Goal: Transaction & Acquisition: Obtain resource

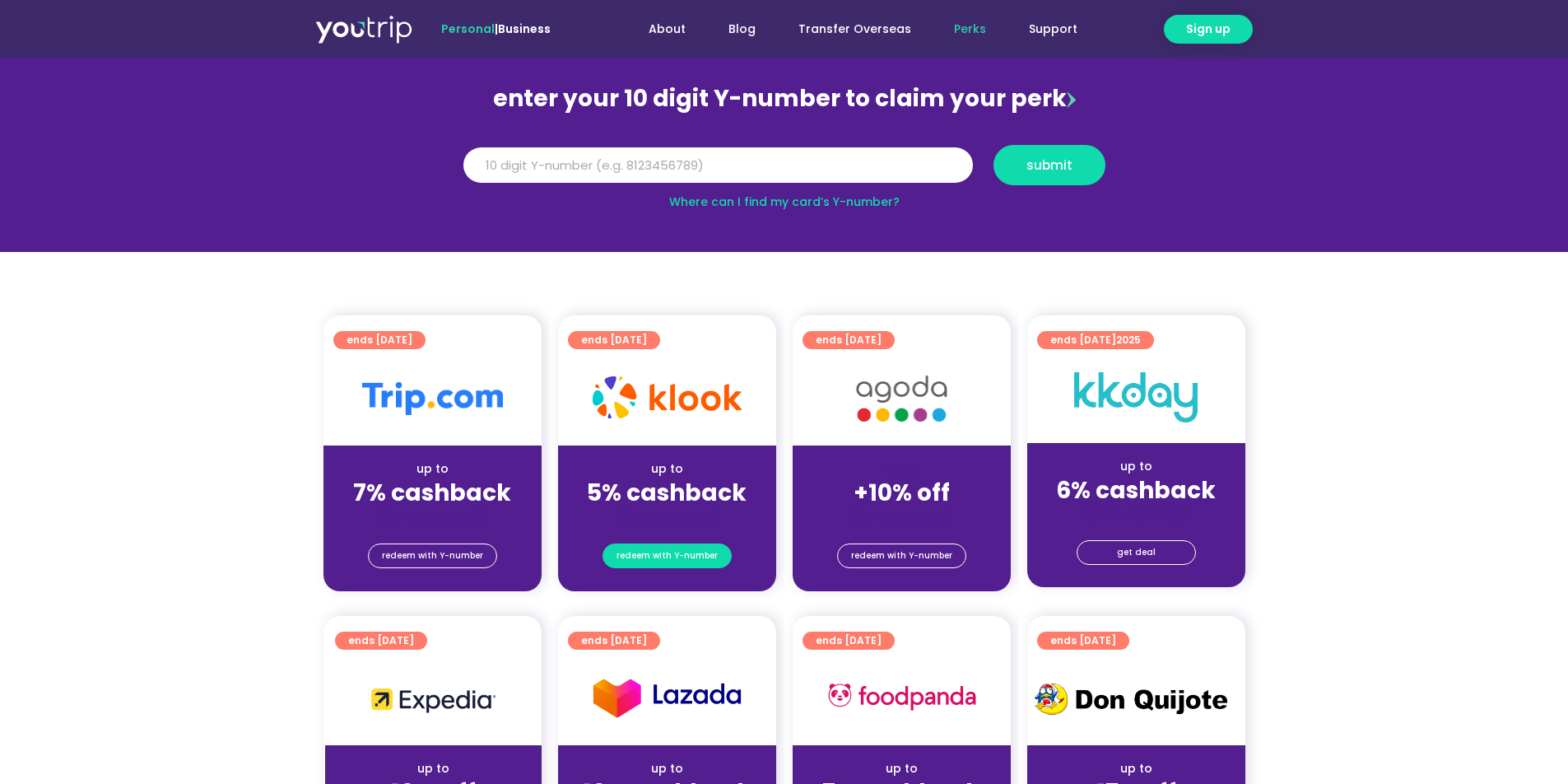
scroll to position [161, 0]
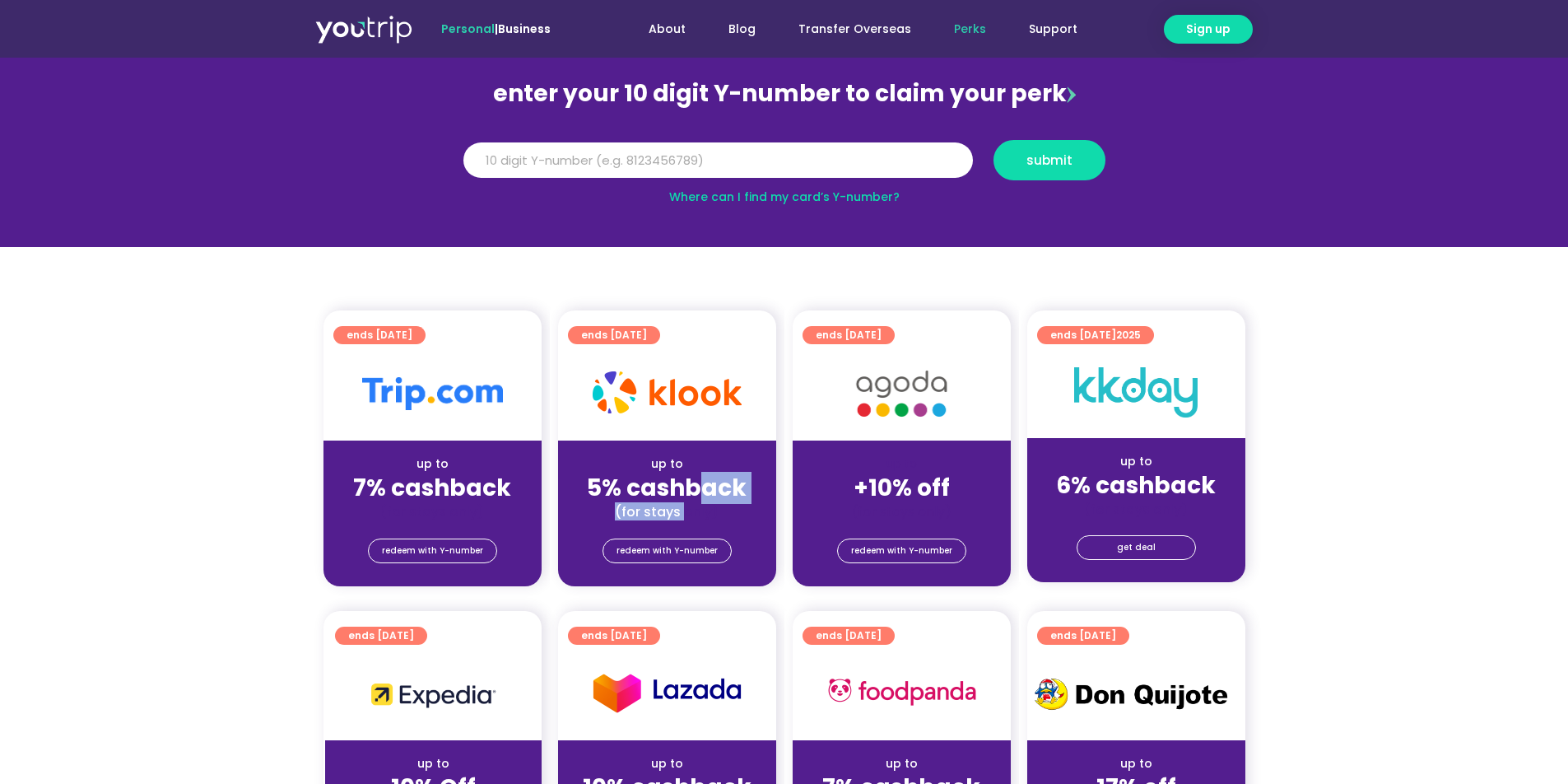
drag, startPoint x: 681, startPoint y: 501, endPoint x: 694, endPoint y: 500, distance: 13.0
click at [694, 500] on div "up to 5% cashback (for stays only)" at bounding box center [667, 480] width 218 height 80
click at [694, 500] on strong "5% cashback" at bounding box center [667, 487] width 159 height 32
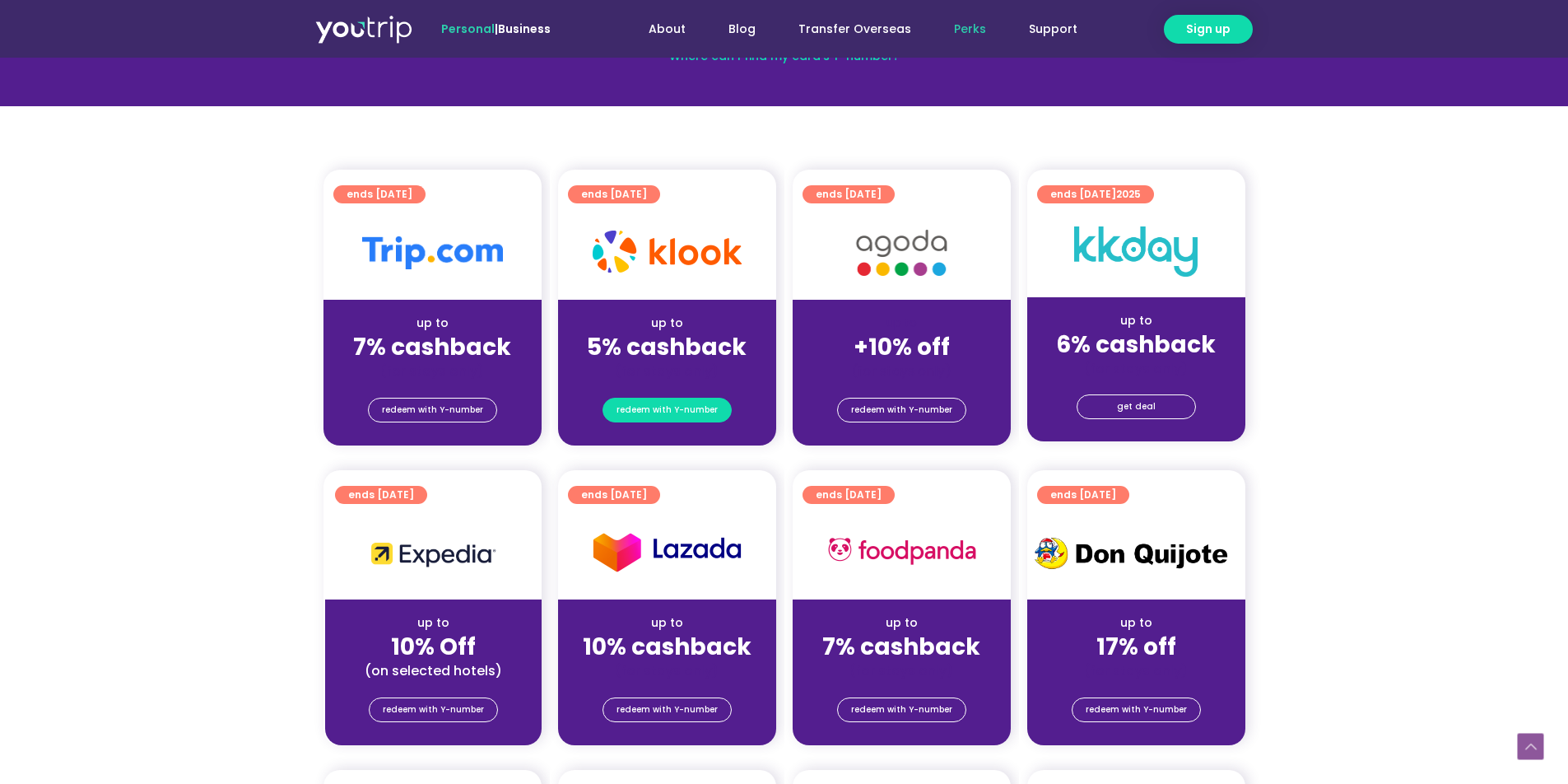
click at [683, 415] on span "redeem with Y-number" at bounding box center [666, 410] width 101 height 23
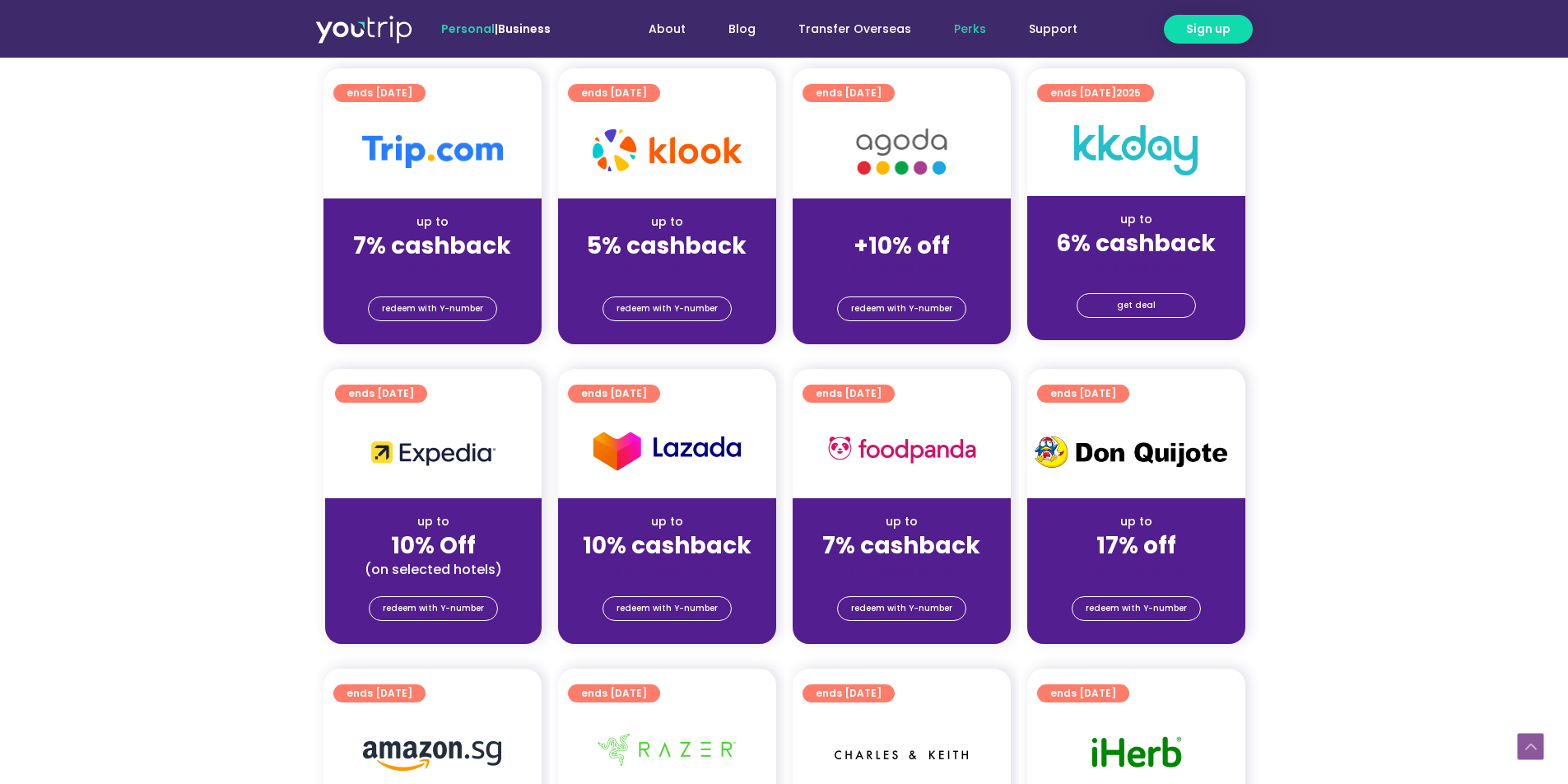
scroll to position [408, 0]
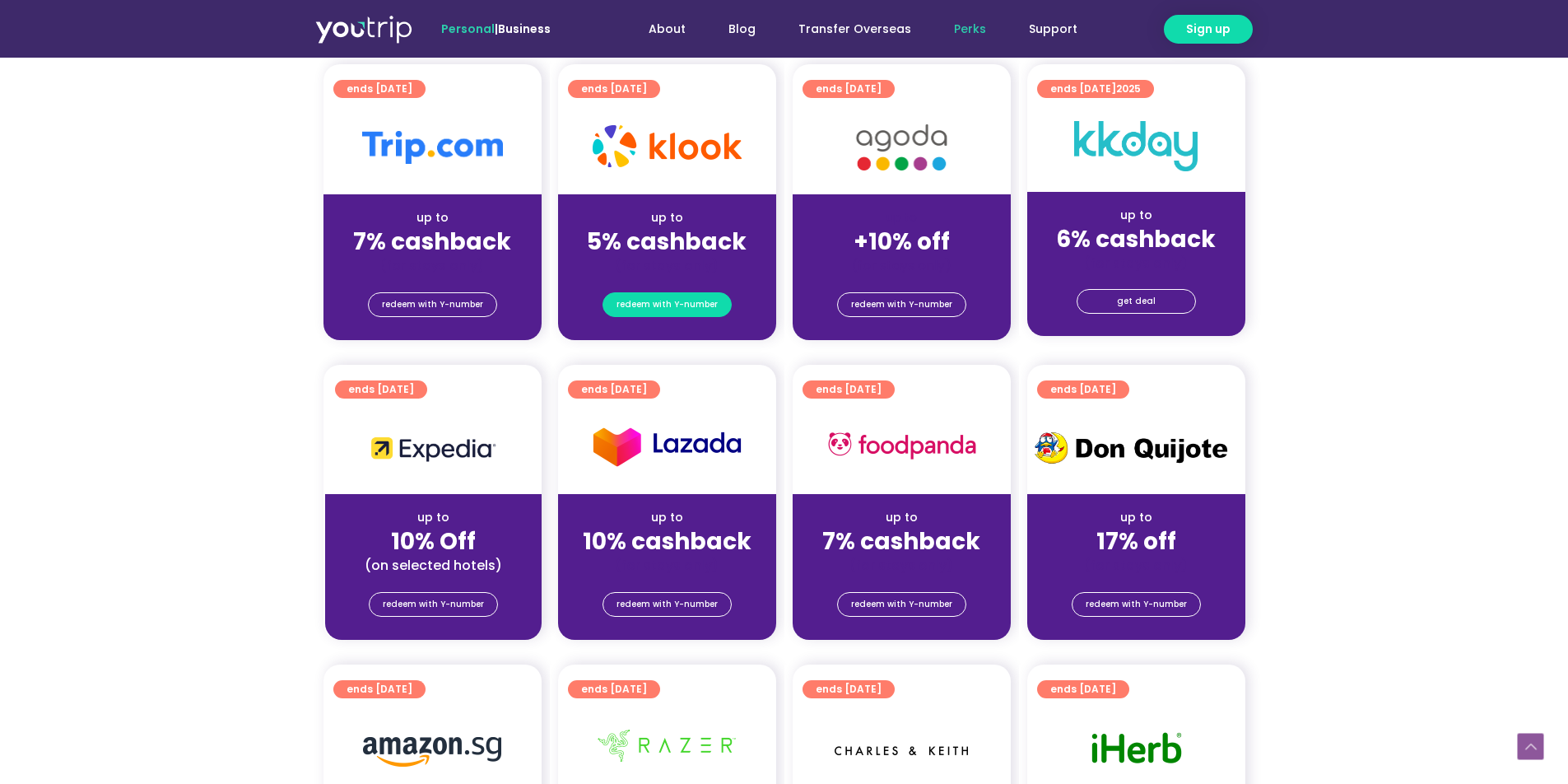
click at [680, 305] on span "redeem with Y-number" at bounding box center [666, 304] width 101 height 23
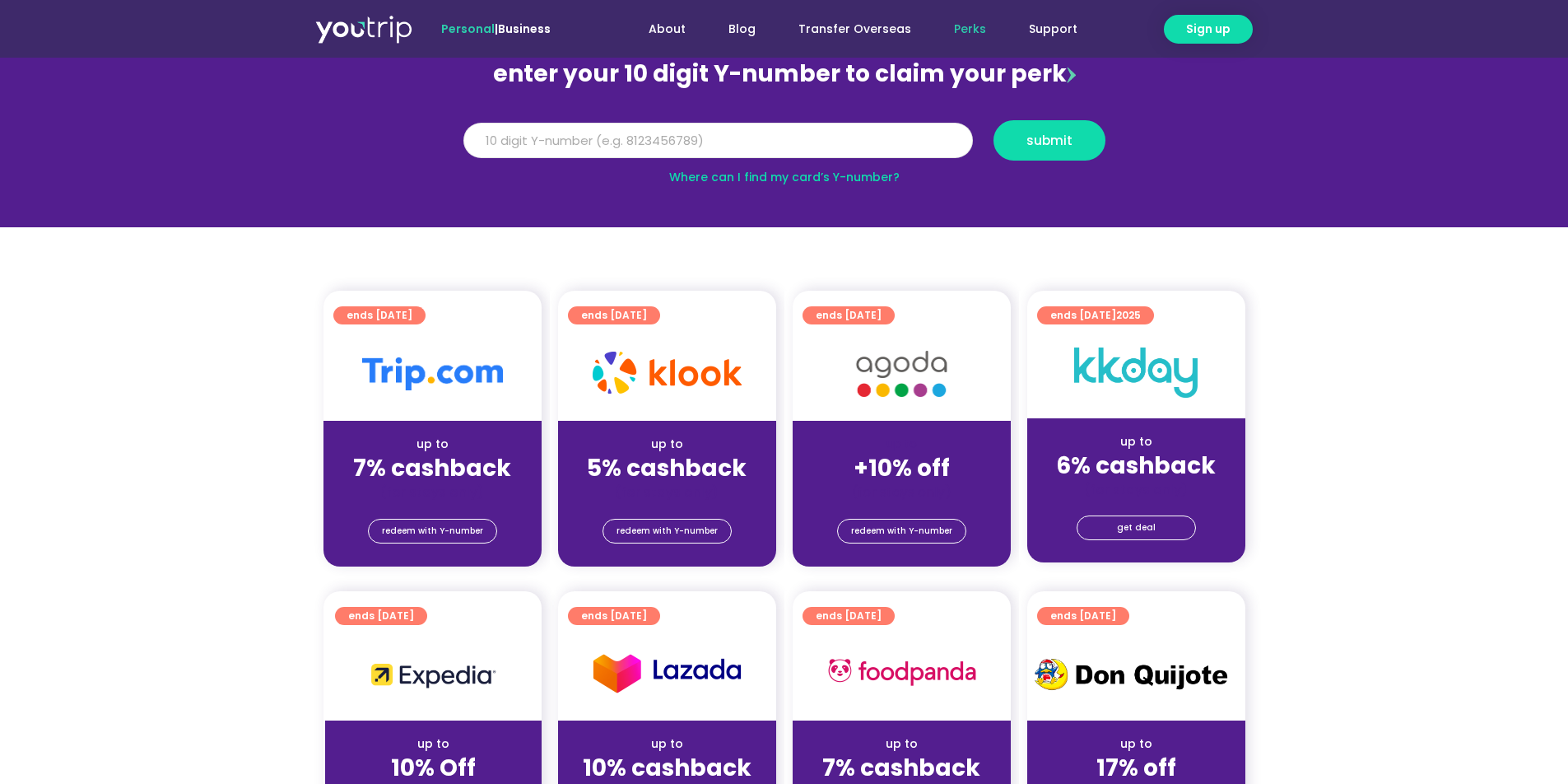
click at [697, 148] on input "Y Number" at bounding box center [718, 141] width 510 height 36
type input "8179759011"
click at [1085, 155] on button "submit" at bounding box center [1049, 140] width 112 height 40
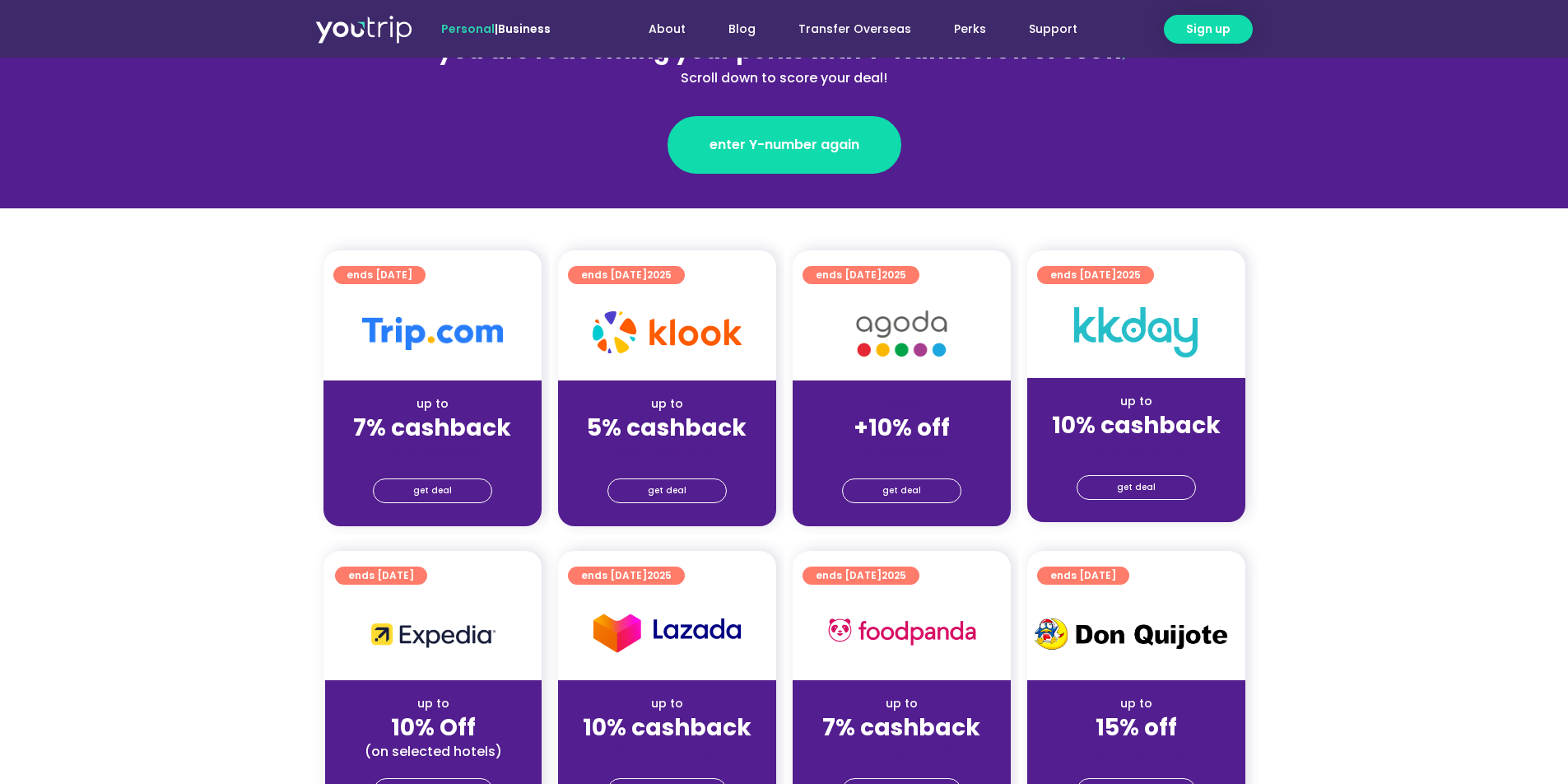
scroll to position [255, 0]
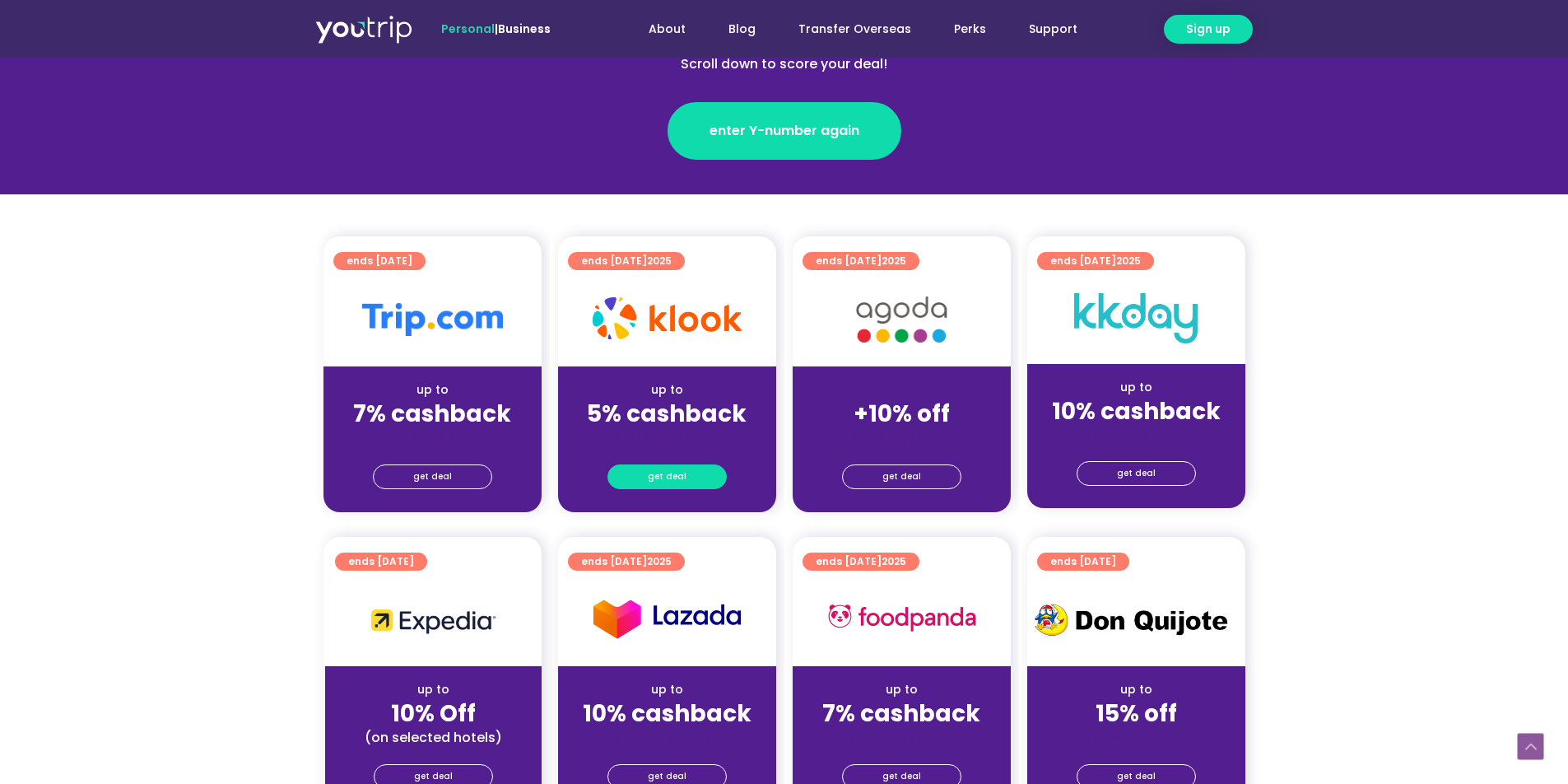
click at [686, 474] on link "get deal" at bounding box center [667, 477] width 119 height 25
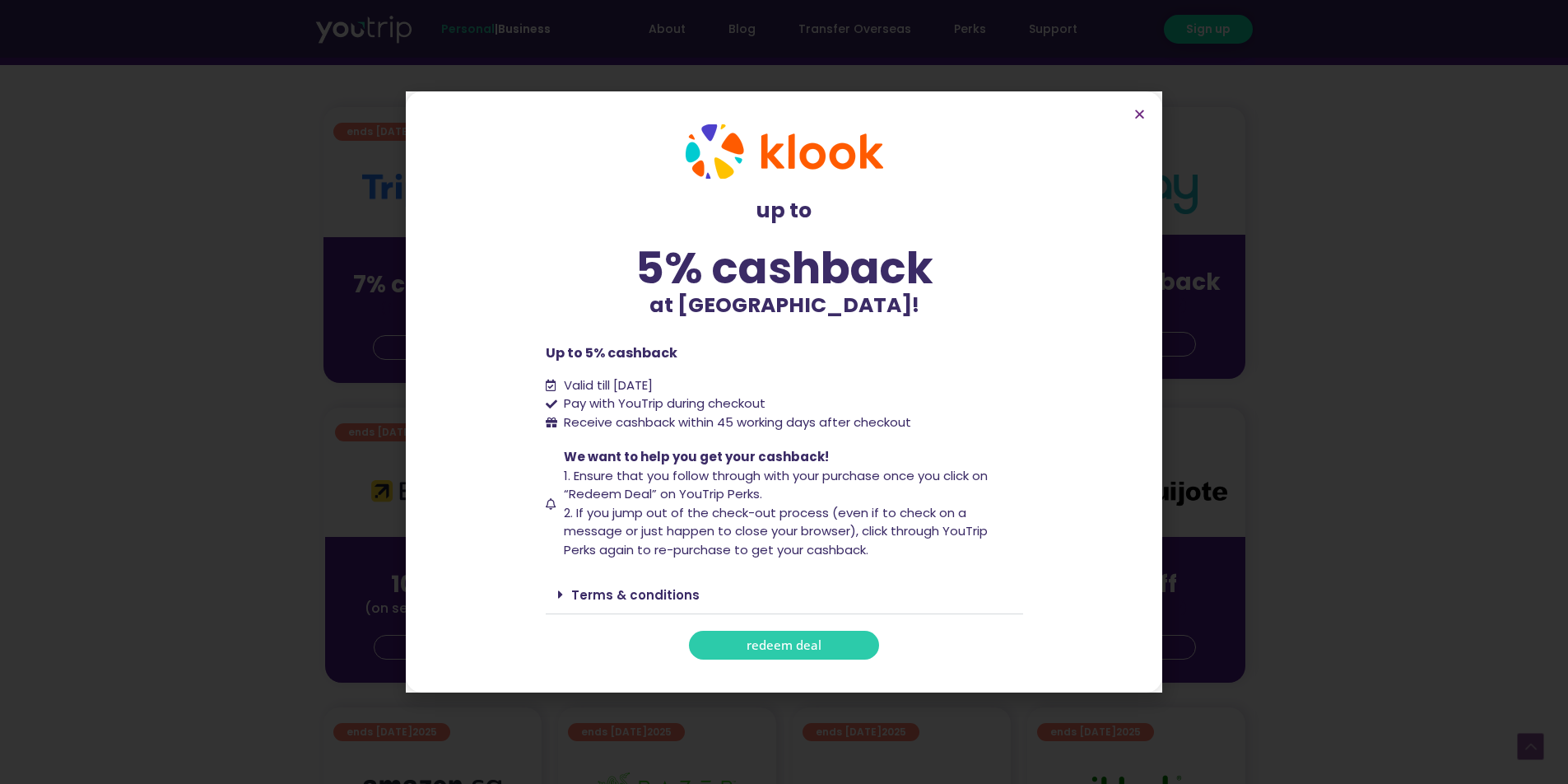
click at [806, 528] on span "2. If you jump out of the check-out process (even if to check on a message or j…" at bounding box center [776, 531] width 424 height 55
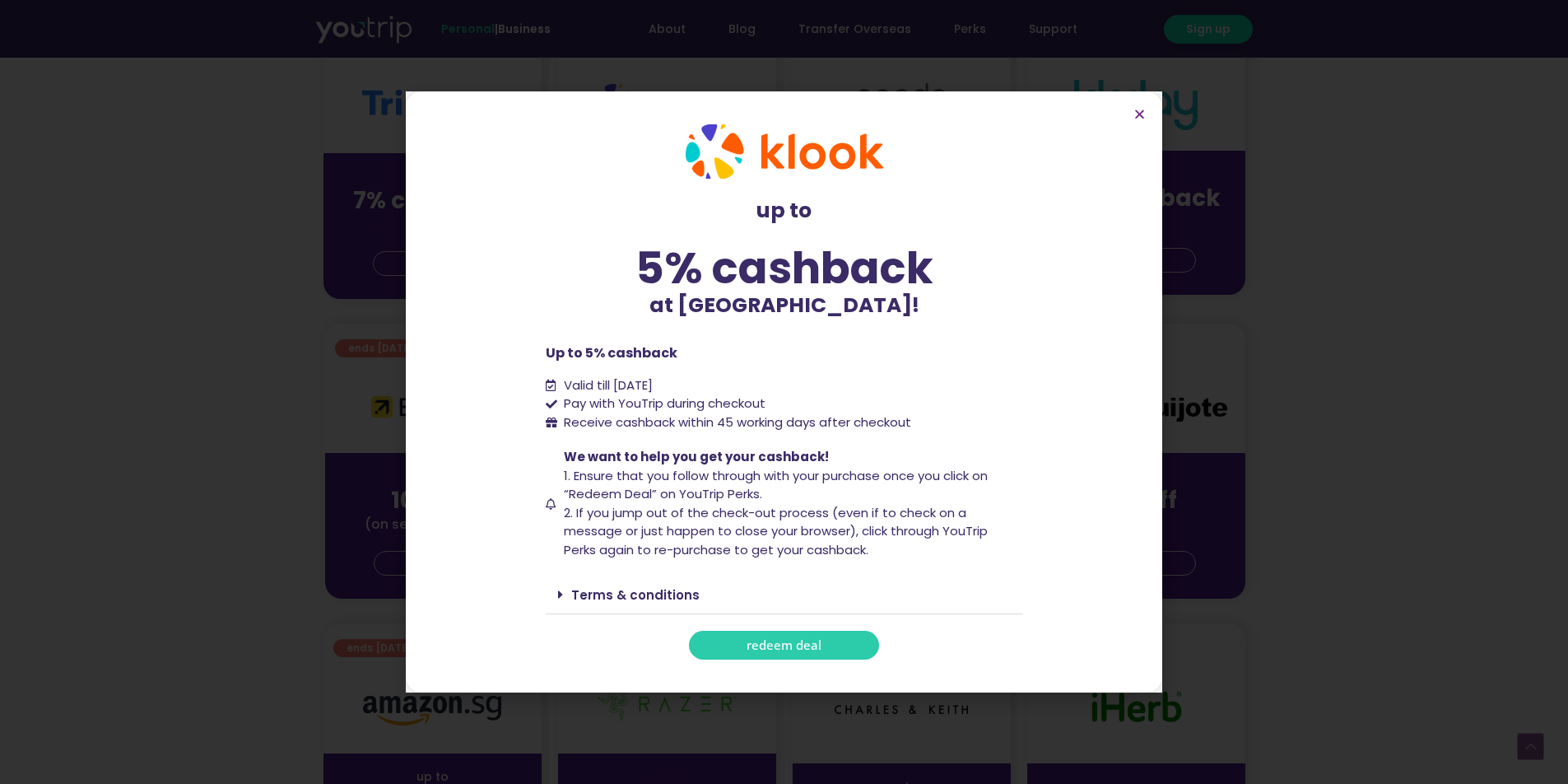
scroll to position [489, 0]
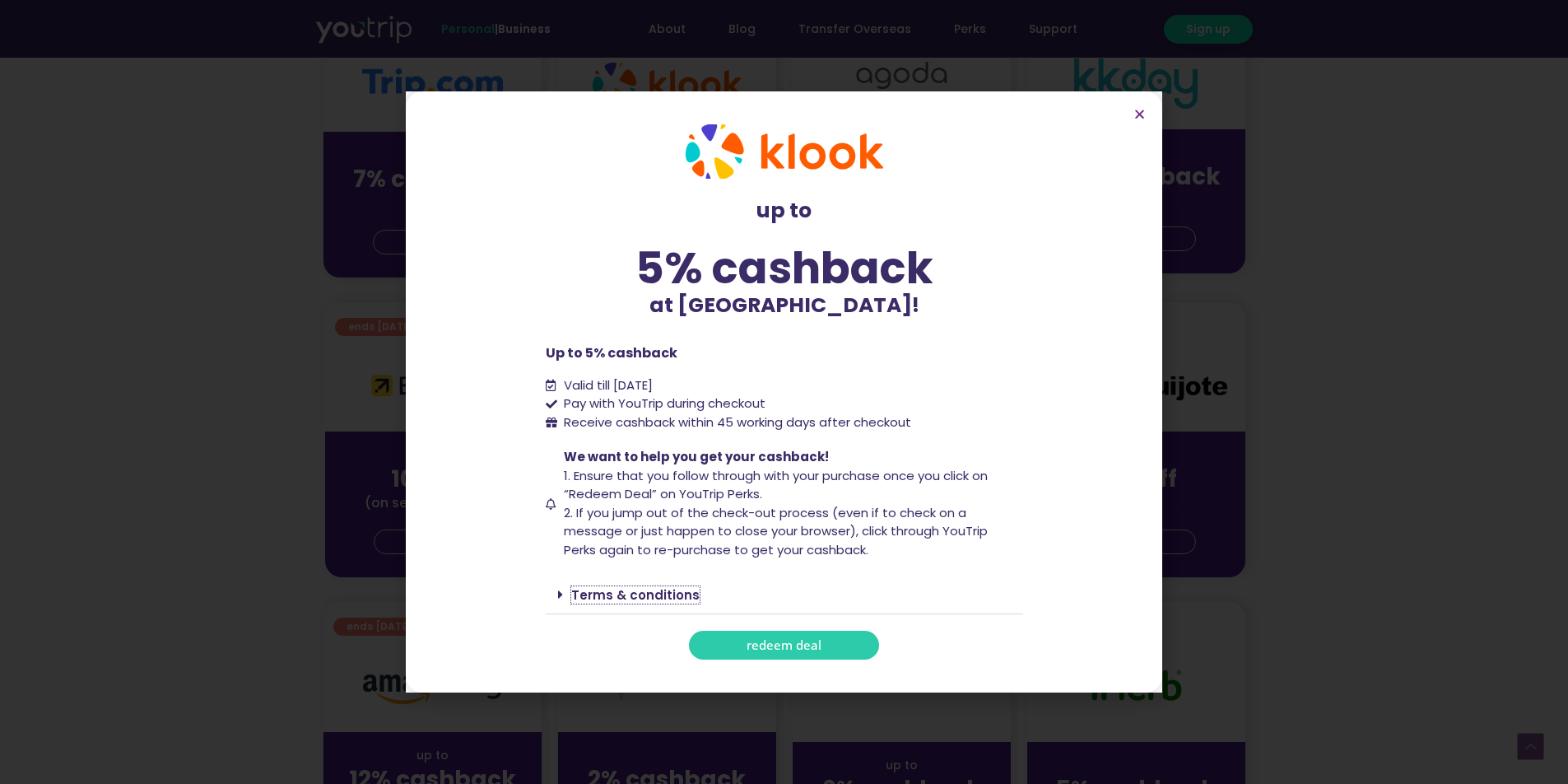
drag, startPoint x: 651, startPoint y: 585, endPoint x: 706, endPoint y: 570, distance: 57.0
click at [651, 586] on link "Terms & conditions" at bounding box center [635, 595] width 129 height 17
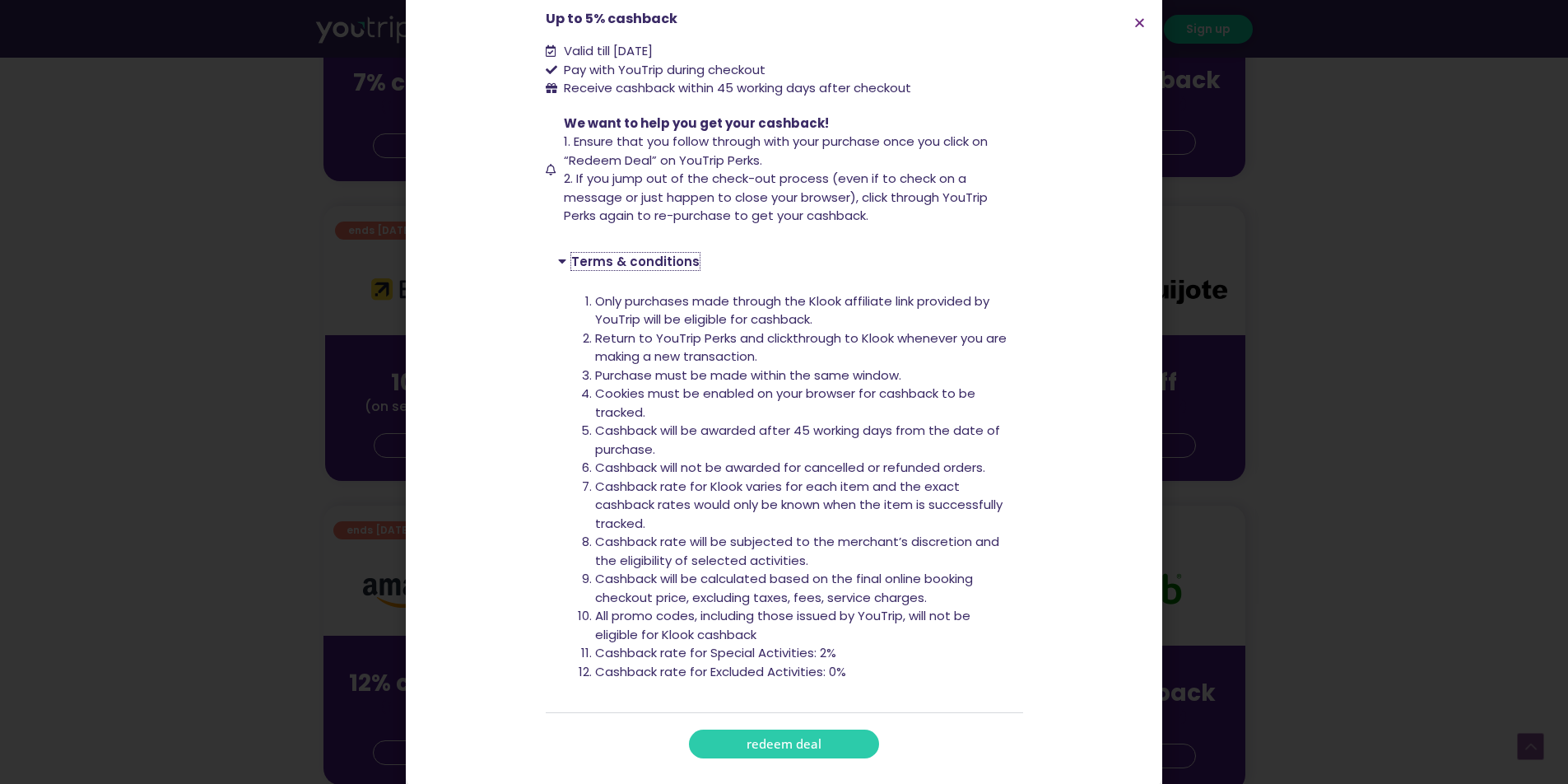
scroll to position [242, 0]
